Goal: Information Seeking & Learning: Understand process/instructions

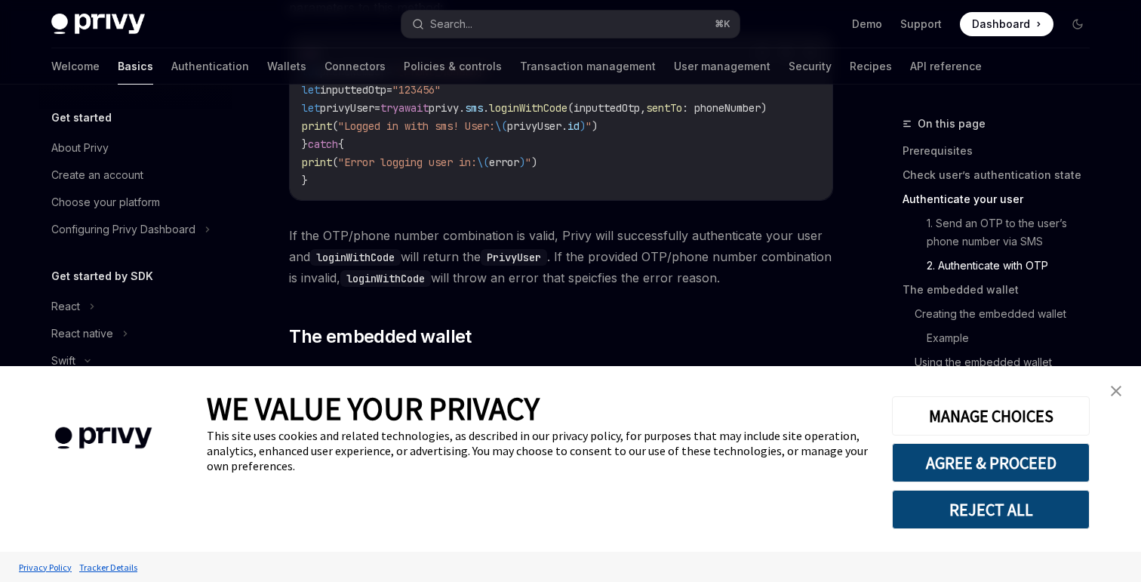
scroll to position [1559, 0]
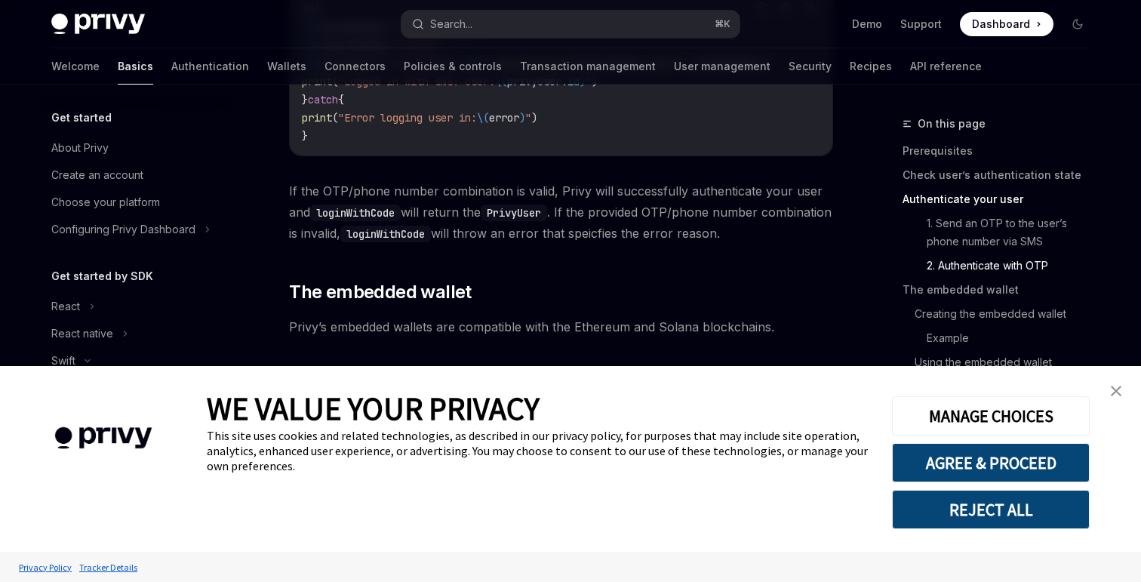
click at [1121, 387] on img "close banner" at bounding box center [1116, 391] width 11 height 11
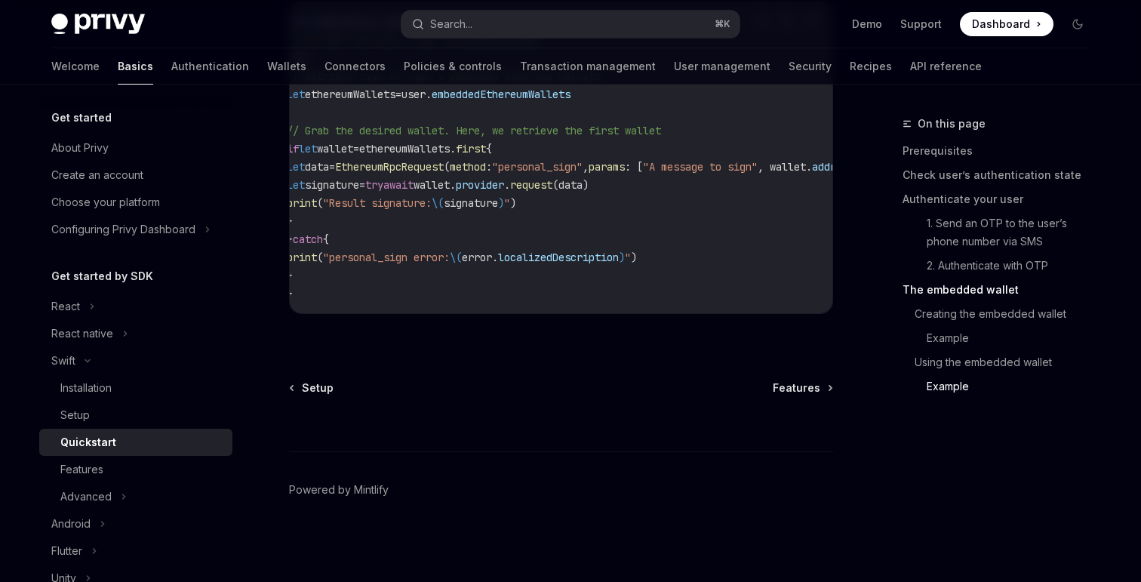
scroll to position [3229, 0]
click at [105, 469] on div "Features" at bounding box center [141, 469] width 163 height 18
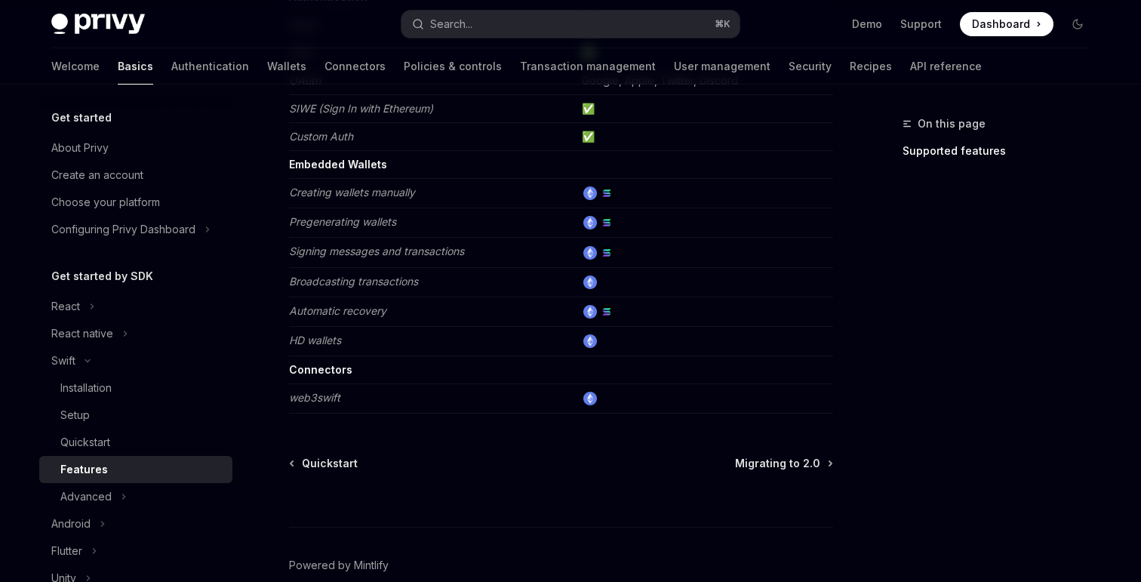
scroll to position [276, 0]
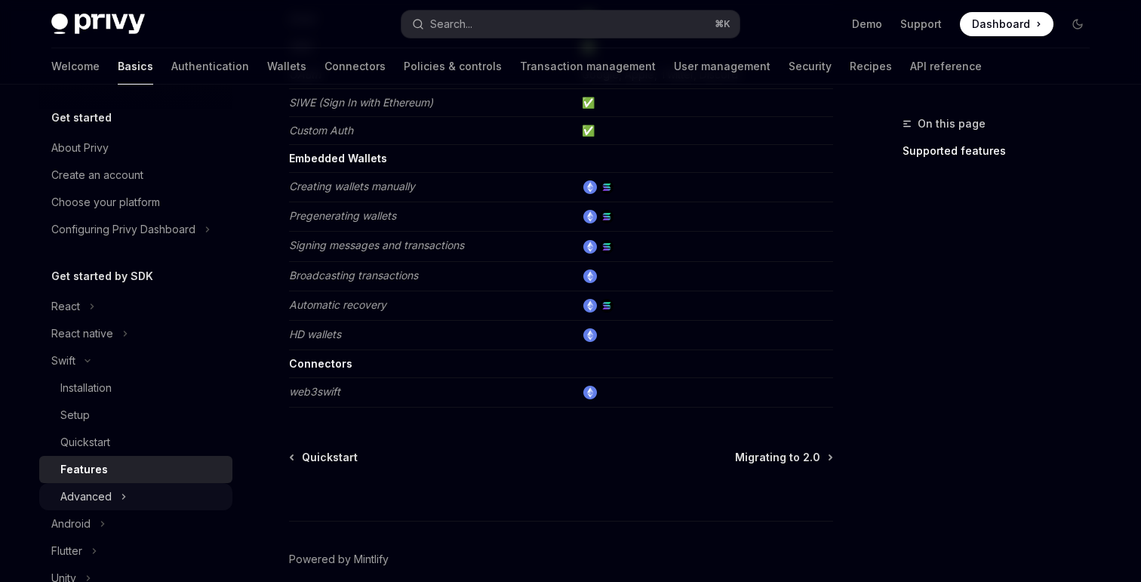
click at [188, 491] on button "Advanced" at bounding box center [135, 496] width 193 height 27
type textarea "*"
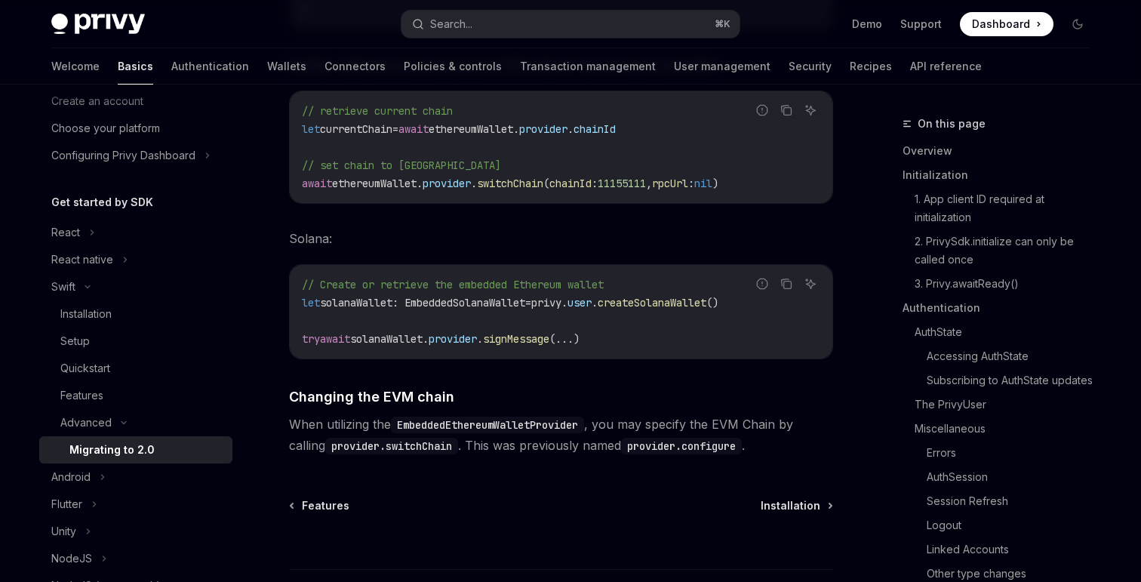
scroll to position [6676, 0]
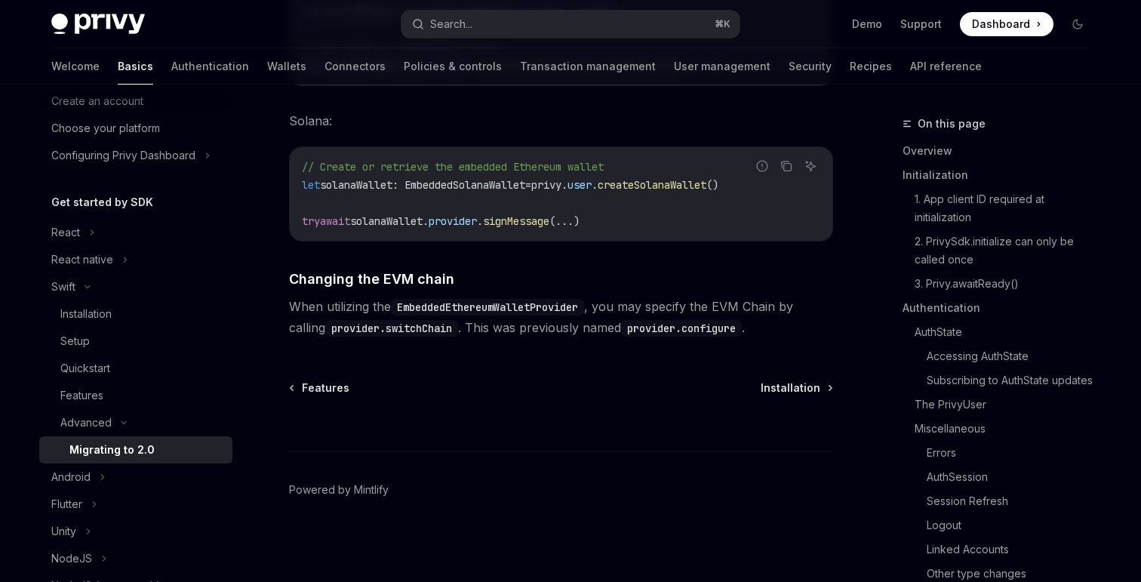
type textarea "*"
